Goal: Communication & Community: Answer question/provide support

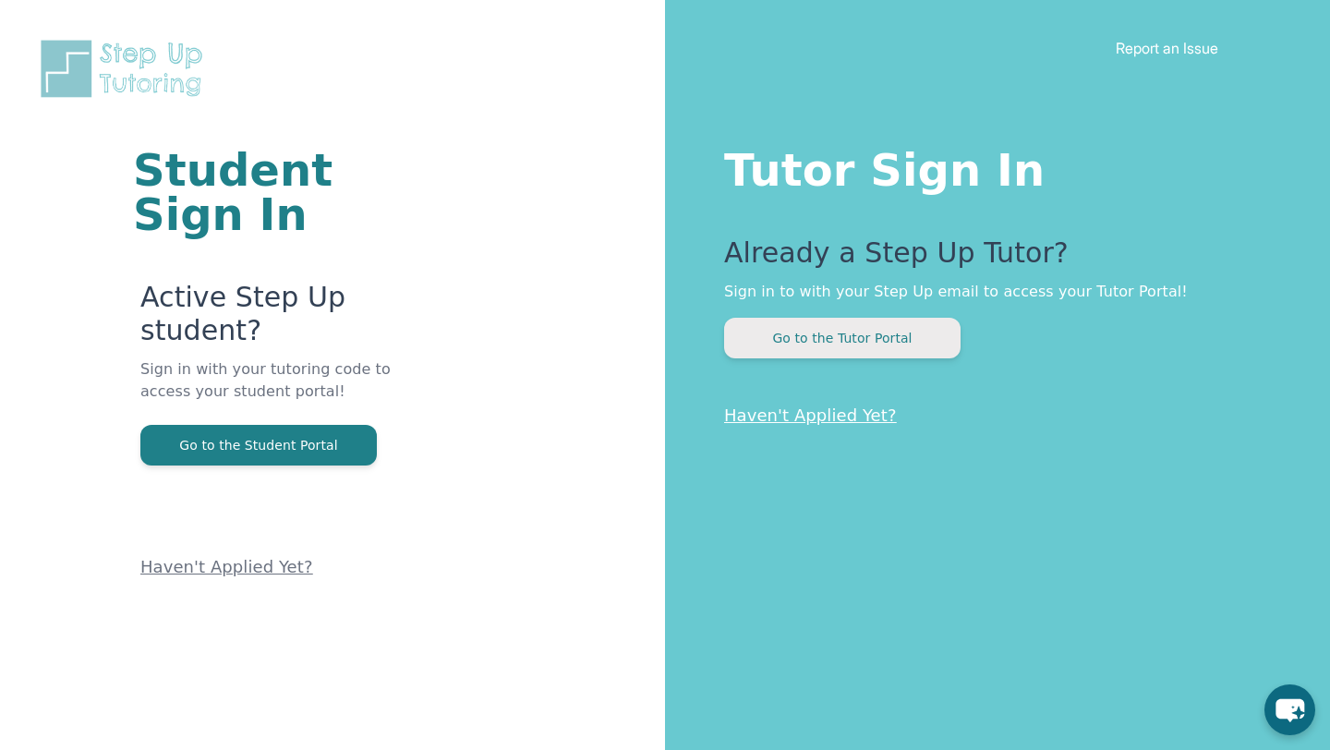
click at [828, 337] on button "Go to the Tutor Portal" at bounding box center [842, 338] width 236 height 41
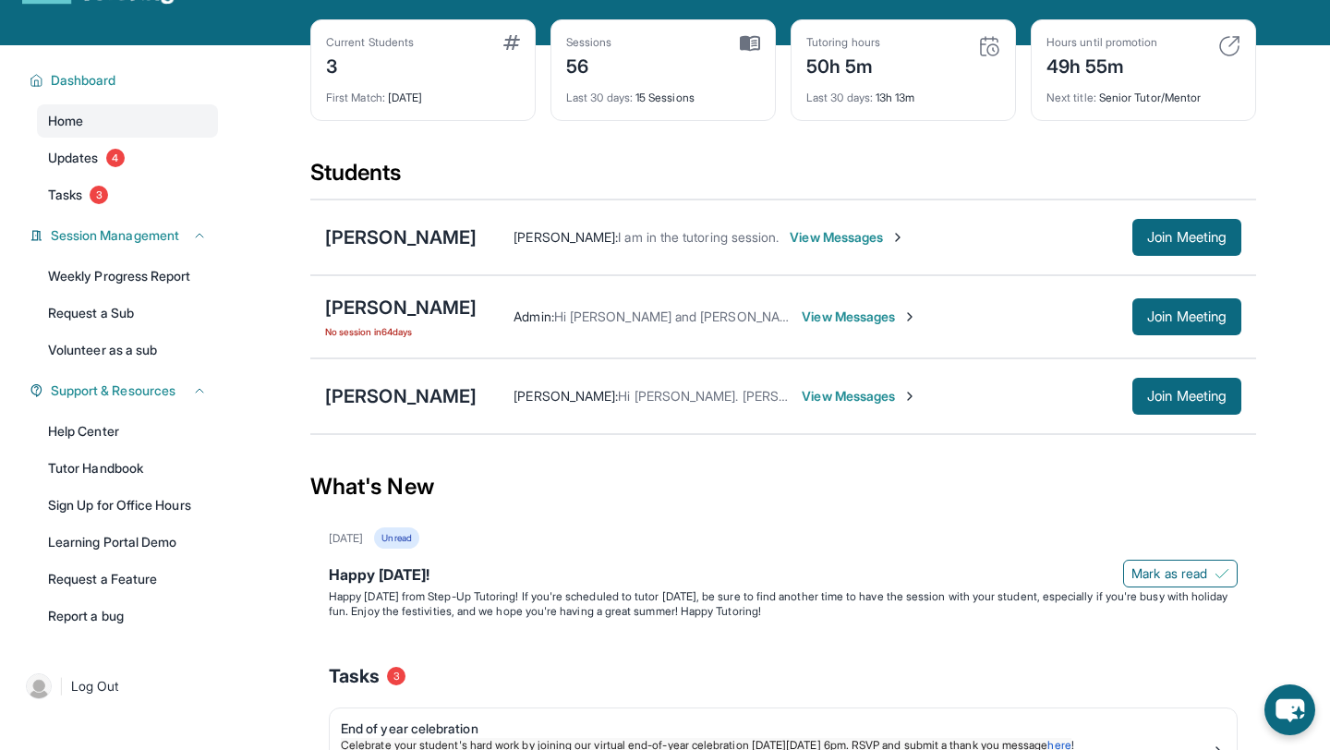
scroll to position [74, 0]
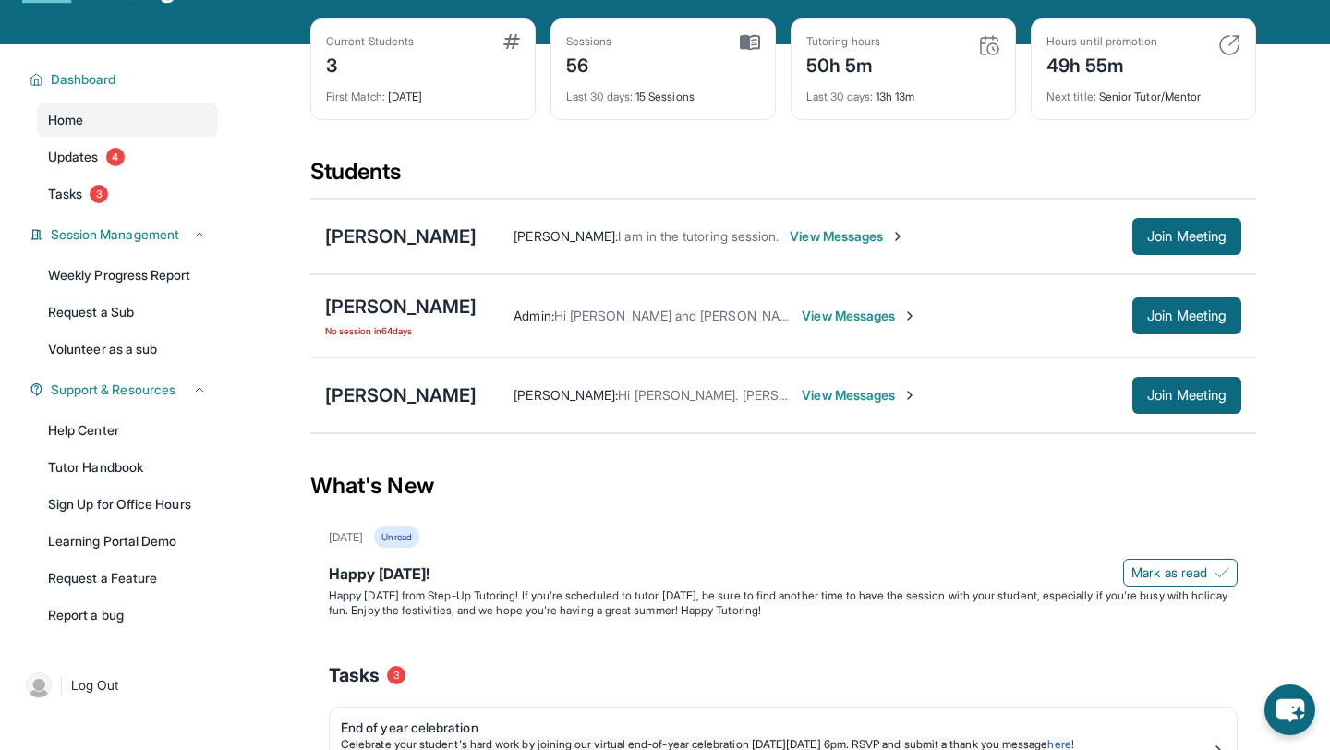
click at [802, 325] on span "View Messages" at bounding box center [859, 316] width 115 height 18
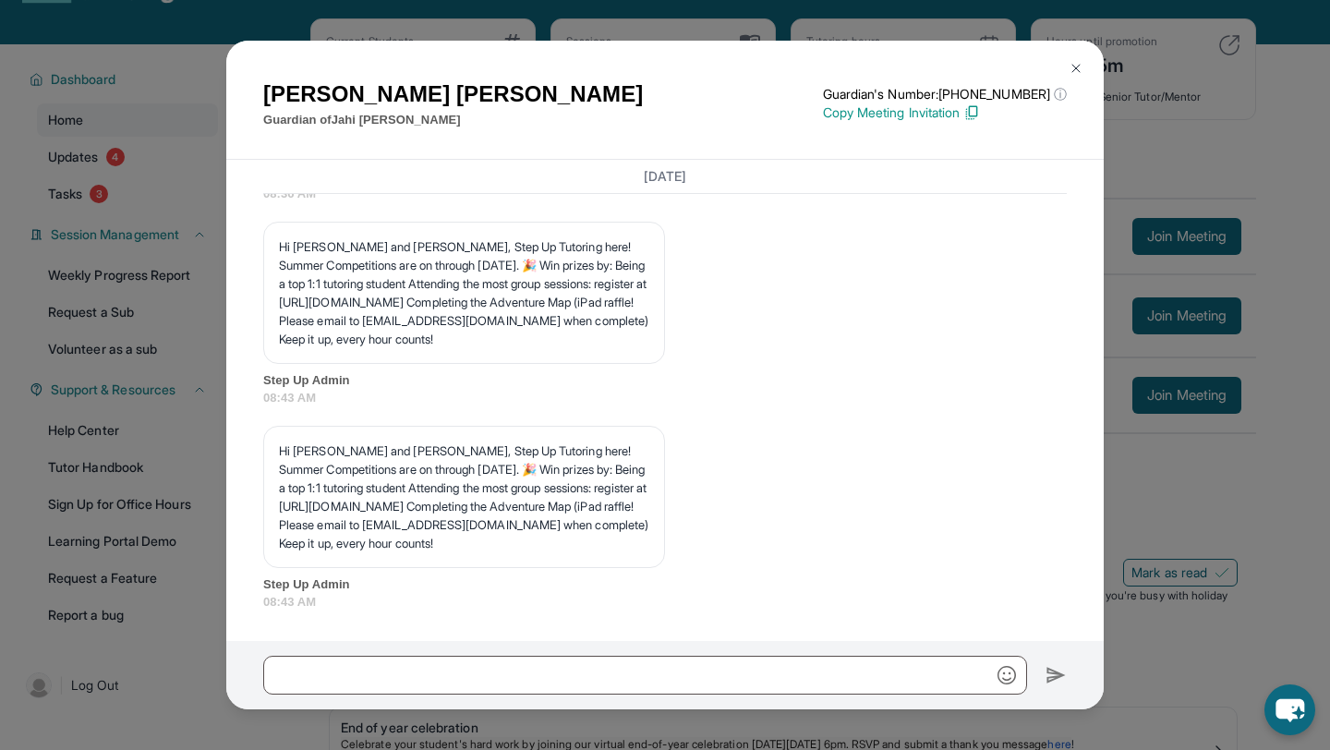
scroll to position [18367, 0]
click at [1078, 67] on img at bounding box center [1076, 68] width 15 height 15
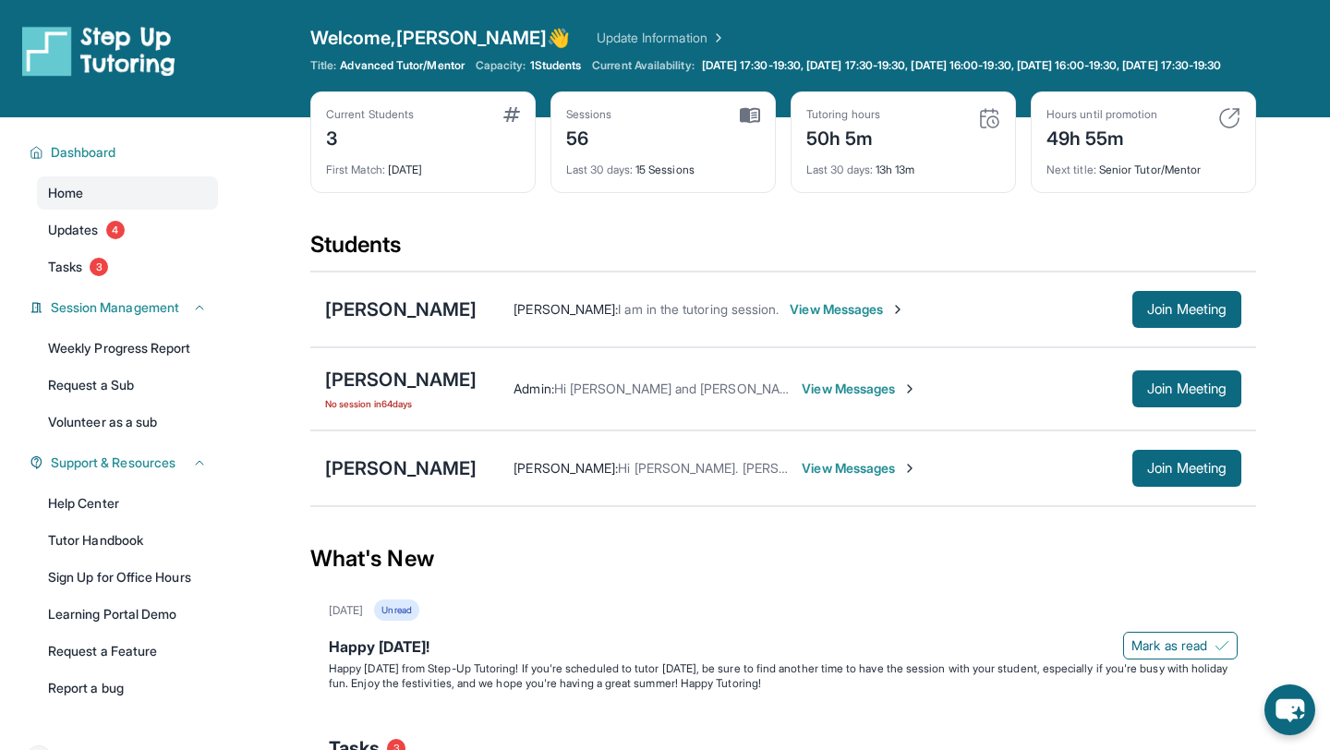
scroll to position [0, 0]
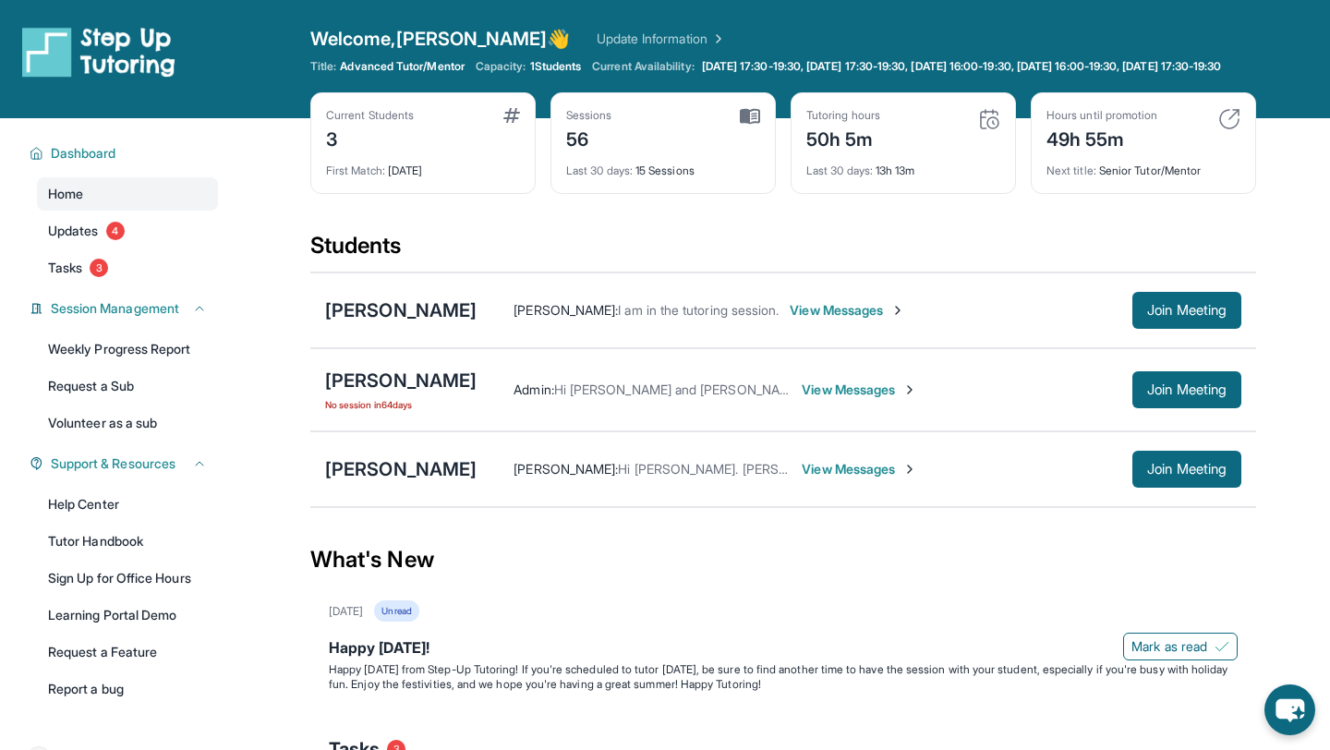
click at [993, 130] on img at bounding box center [989, 119] width 22 height 22
click at [991, 130] on img at bounding box center [989, 119] width 22 height 22
click at [90, 240] on span "Updates" at bounding box center [73, 231] width 51 height 18
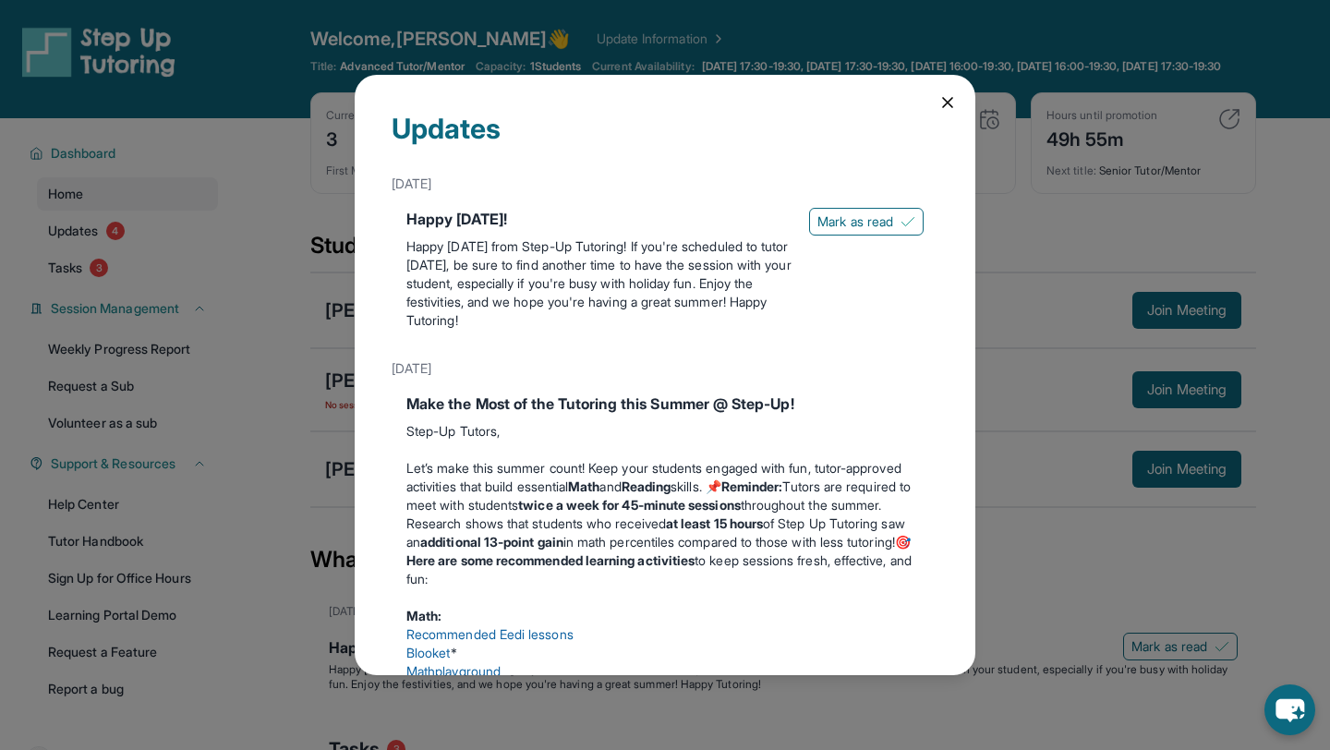
click at [941, 101] on icon at bounding box center [948, 102] width 18 height 18
